Goal: Information Seeking & Learning: Learn about a topic

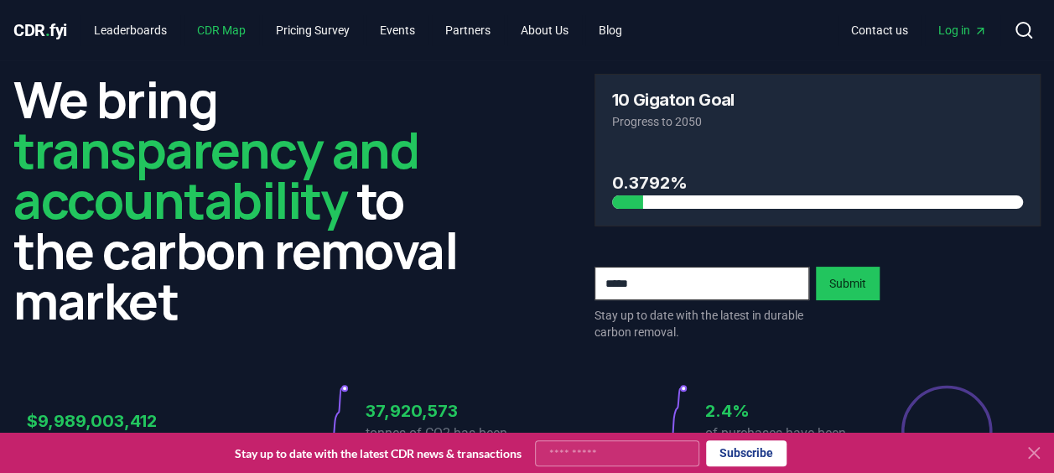
click at [246, 35] on link "CDR Map" at bounding box center [221, 30] width 75 height 30
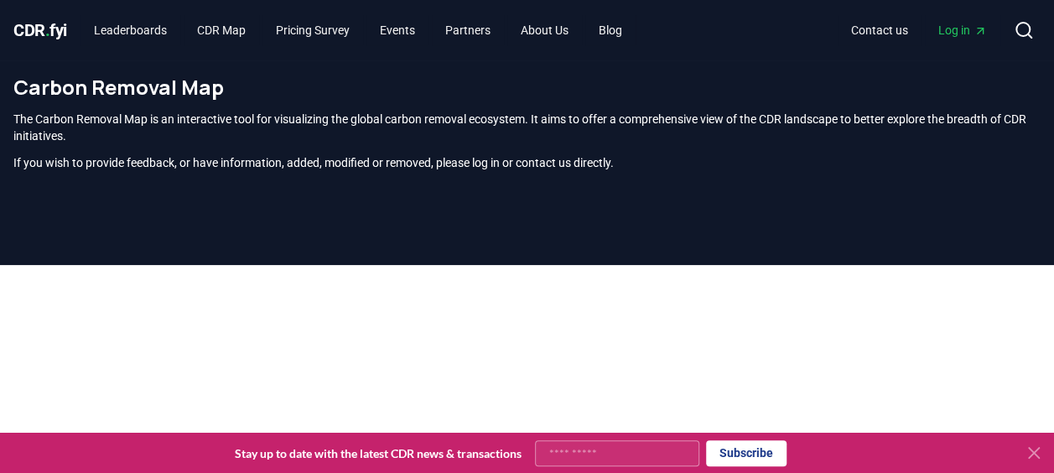
click at [595, 454] on input "Your email" at bounding box center [617, 453] width 164 height 26
type input "**********"
click at [746, 449] on button "Subscribe" at bounding box center [746, 453] width 80 height 26
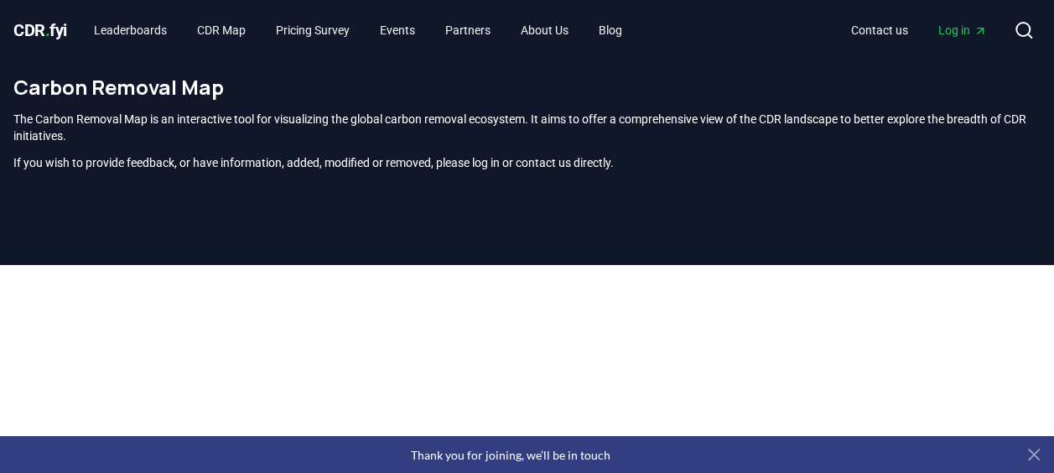
click at [1042, 459] on icon at bounding box center [1033, 454] width 20 height 20
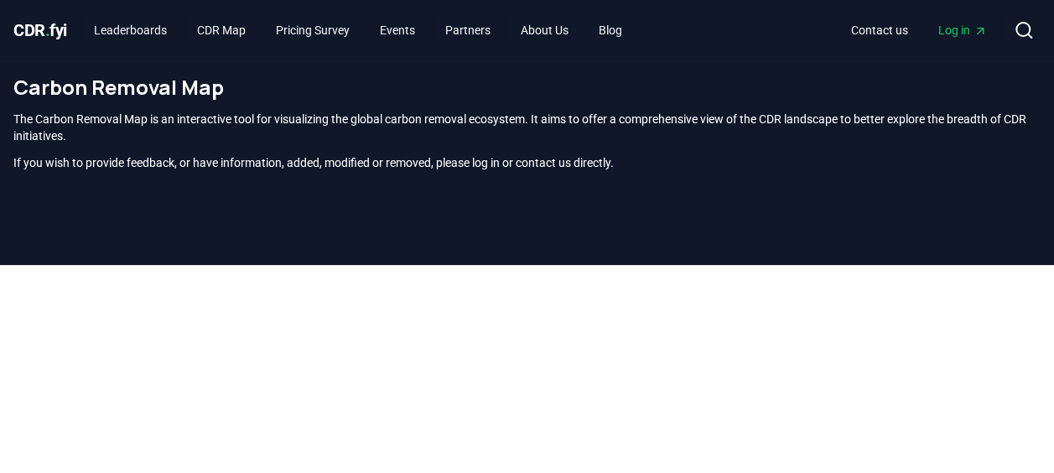
click at [1042, 459] on div at bounding box center [527, 434] width 1054 height 473
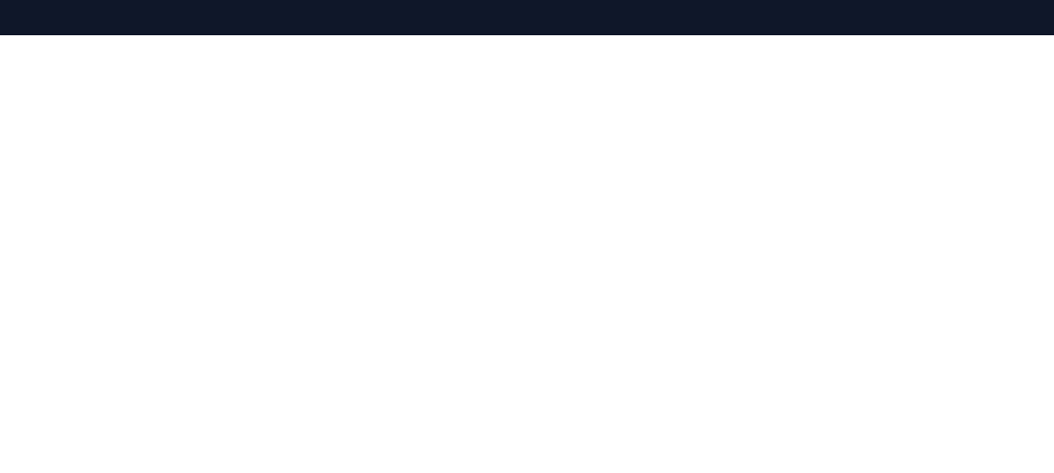
scroll to position [229, 0]
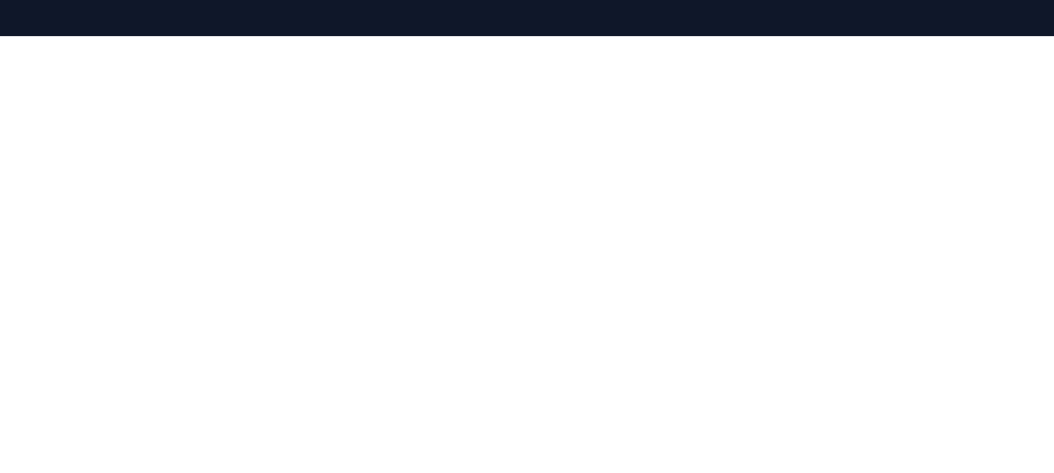
click at [1045, 28] on div at bounding box center [527, 205] width 1054 height 473
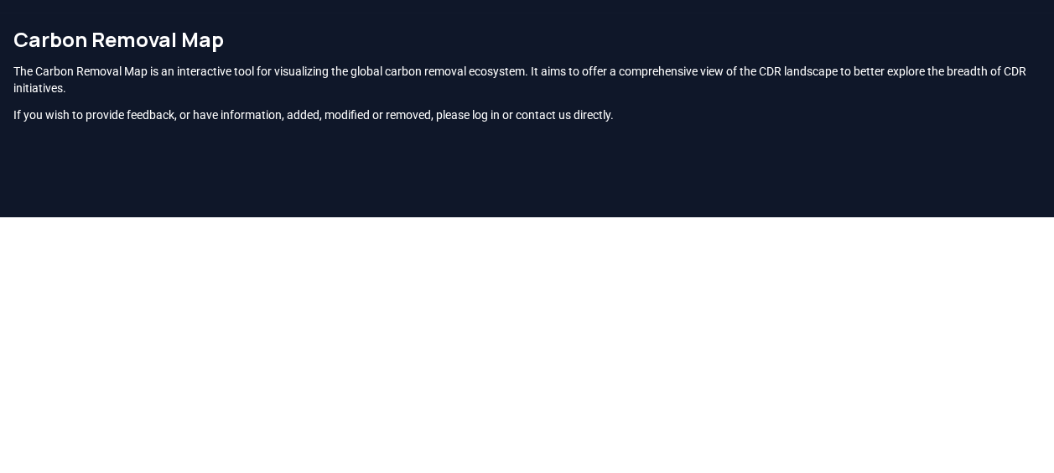
scroll to position [0, 0]
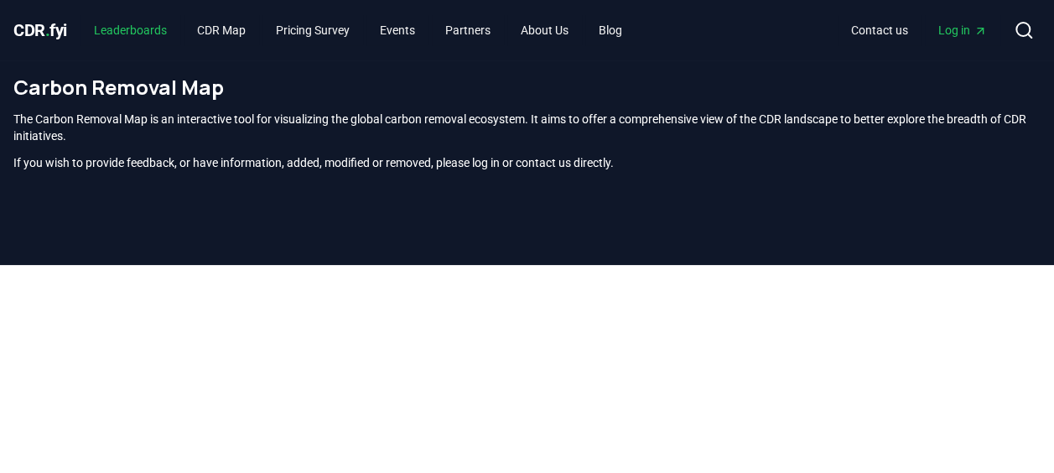
click at [112, 32] on link "Leaderboards" at bounding box center [130, 30] width 100 height 30
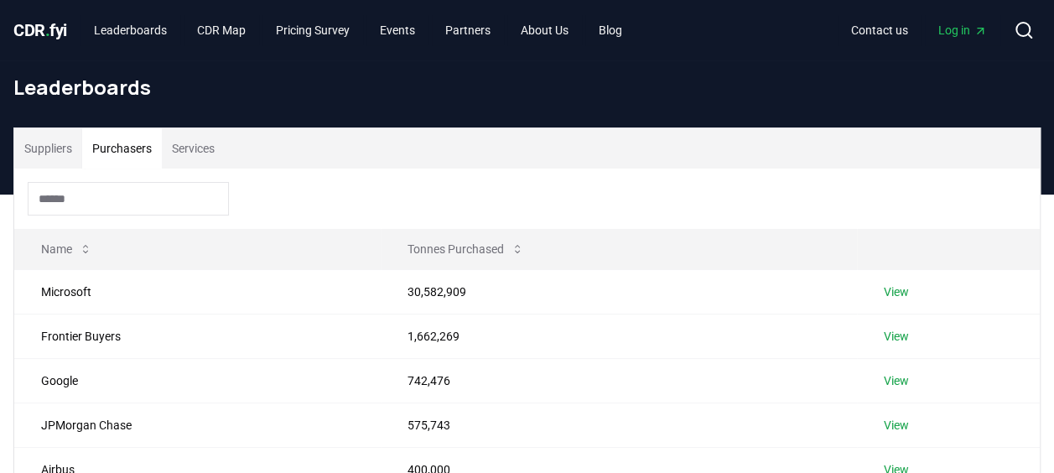
click at [129, 145] on button "Purchasers" at bounding box center [122, 148] width 80 height 40
click at [201, 142] on button "Services" at bounding box center [193, 148] width 63 height 40
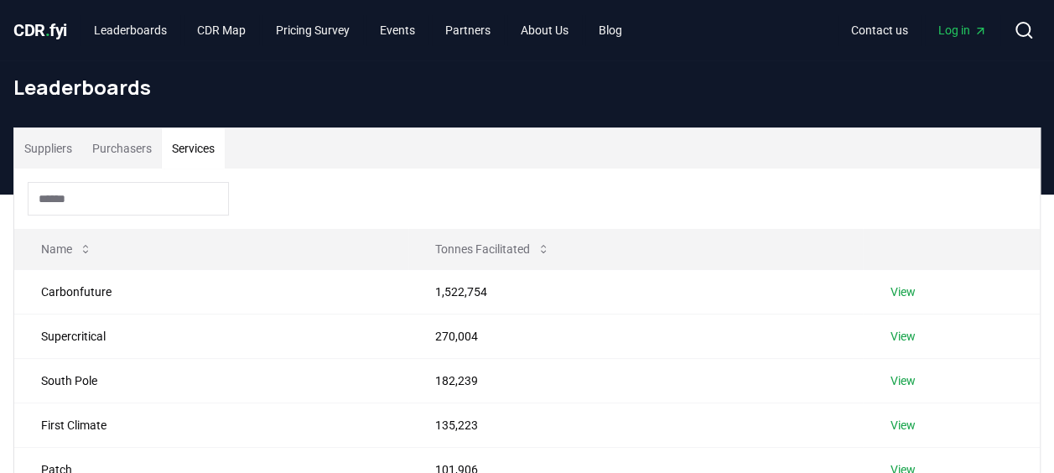
click at [120, 142] on button "Purchasers" at bounding box center [122, 148] width 80 height 40
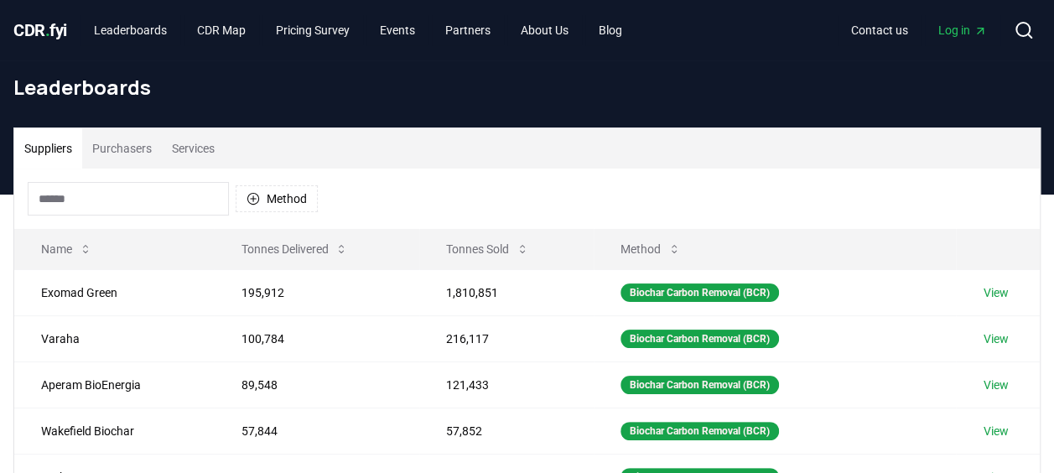
click at [35, 134] on button "Suppliers" at bounding box center [48, 148] width 68 height 40
click at [317, 22] on link "Pricing Survey" at bounding box center [312, 30] width 101 height 30
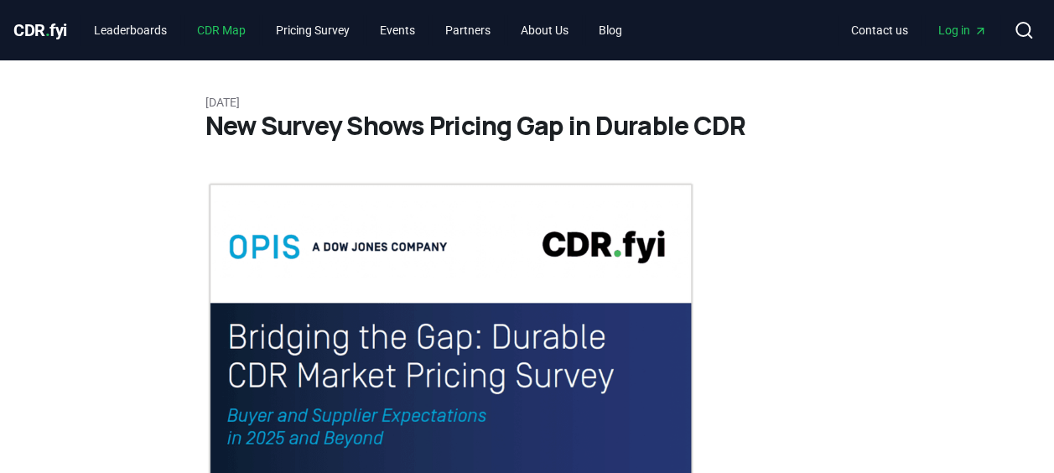
click at [213, 27] on link "CDR Map" at bounding box center [221, 30] width 75 height 30
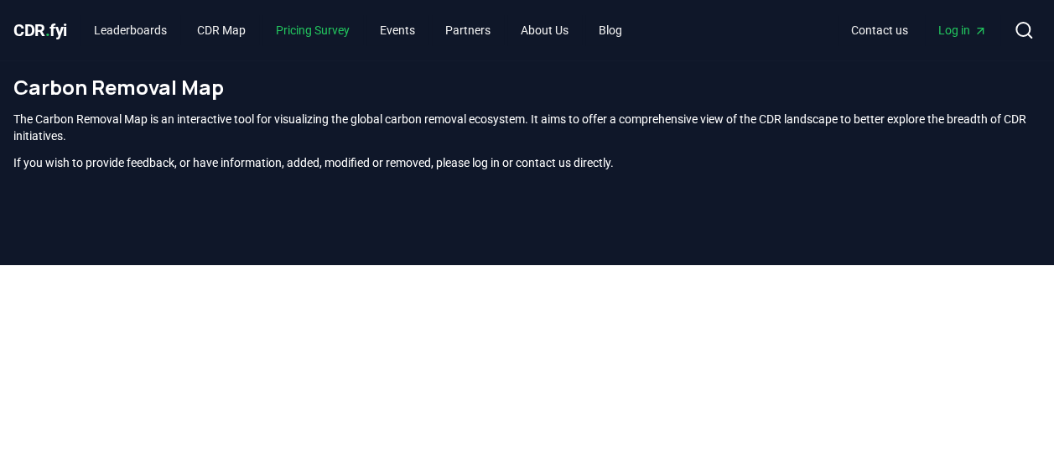
click at [309, 23] on link "Pricing Survey" at bounding box center [312, 30] width 101 height 30
